Goal: Information Seeking & Learning: Learn about a topic

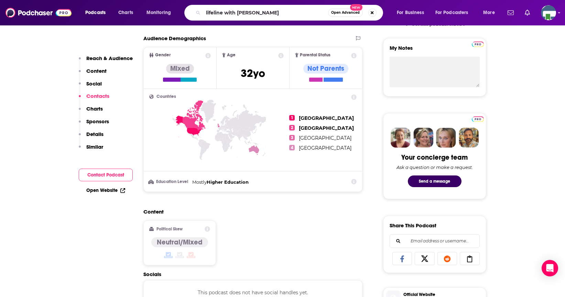
type input "lifeline with [PERSON_NAME]"
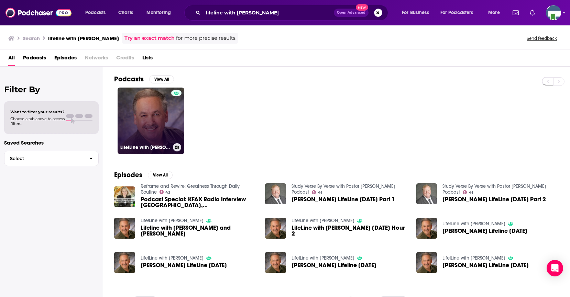
click at [167, 130] on link "Life!Line with [PERSON_NAME]" at bounding box center [151, 121] width 67 height 67
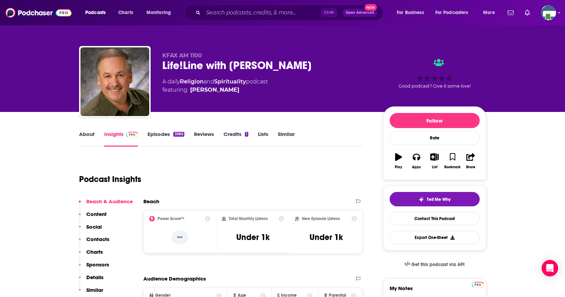
click at [90, 135] on link "About" at bounding box center [86, 139] width 15 height 16
